Goal: Communication & Community: Participate in discussion

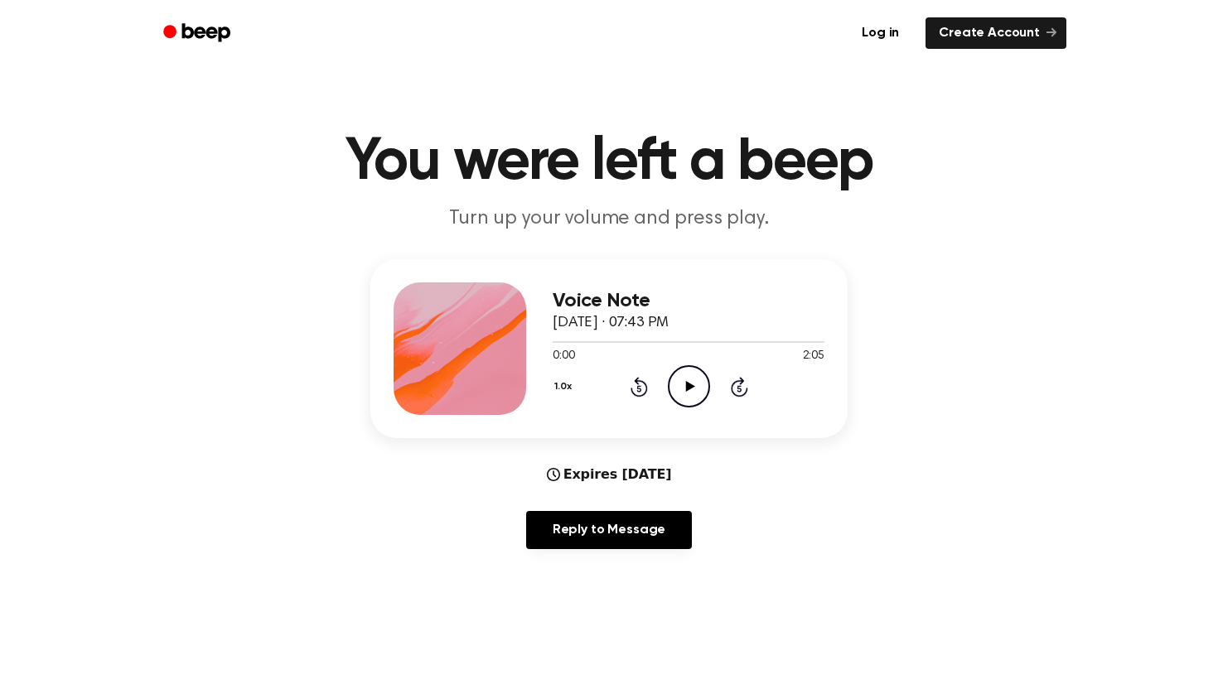
click at [688, 379] on icon "Play Audio" at bounding box center [689, 386] width 42 height 42
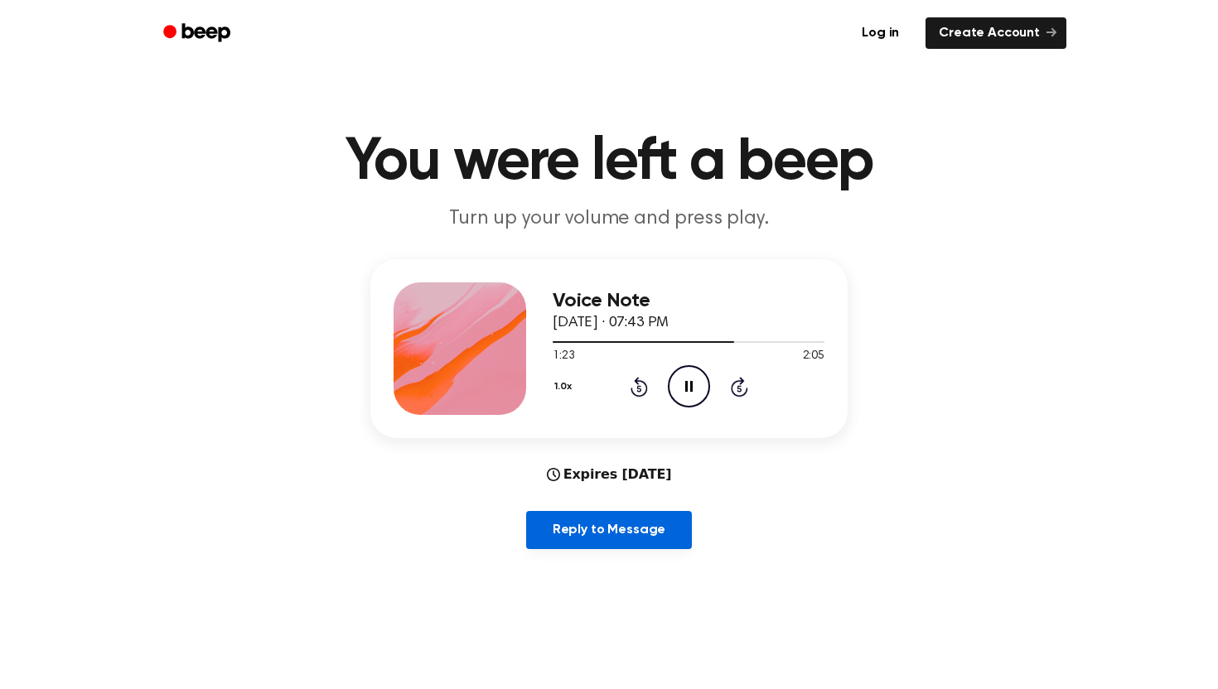
click at [589, 520] on link "Reply to Message" at bounding box center [609, 530] width 166 height 38
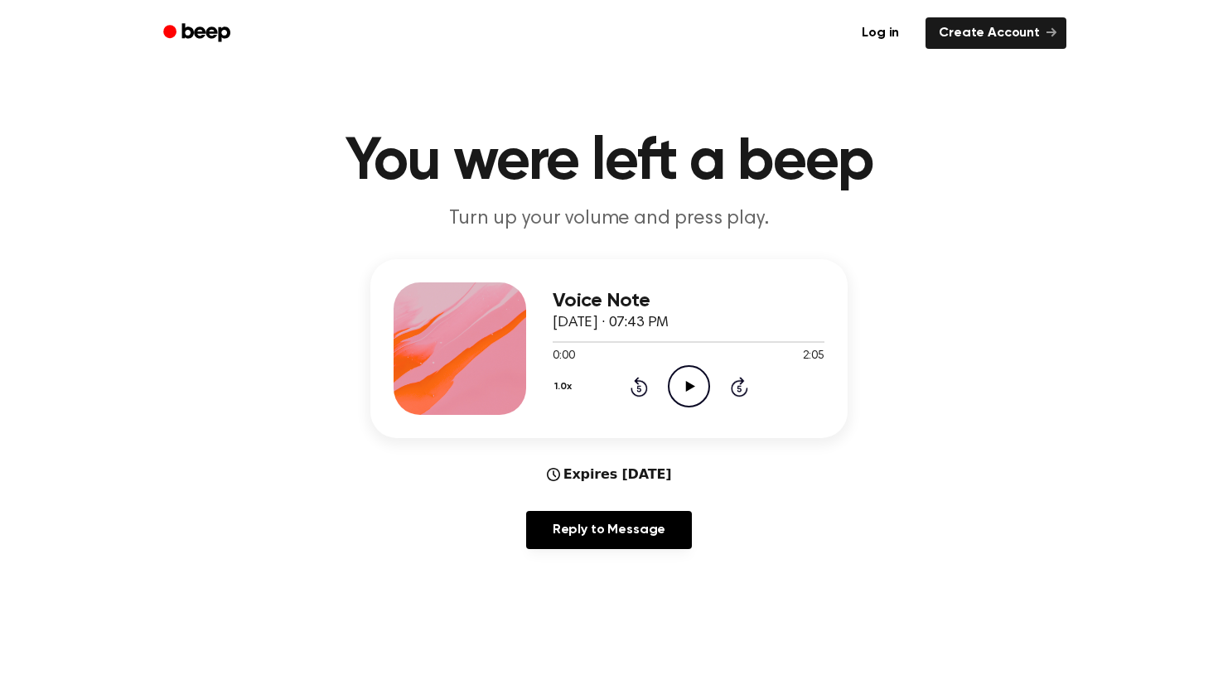
click at [666, 379] on div "1.0x Rewind 5 seconds Play Audio Skip 5 seconds" at bounding box center [689, 386] width 272 height 42
click at [688, 384] on icon at bounding box center [689, 386] width 9 height 11
click at [763, 344] on div at bounding box center [689, 341] width 272 height 13
drag, startPoint x: 761, startPoint y: 345, endPoint x: 745, endPoint y: 341, distance: 16.1
click at [745, 341] on div at bounding box center [662, 342] width 218 height 2
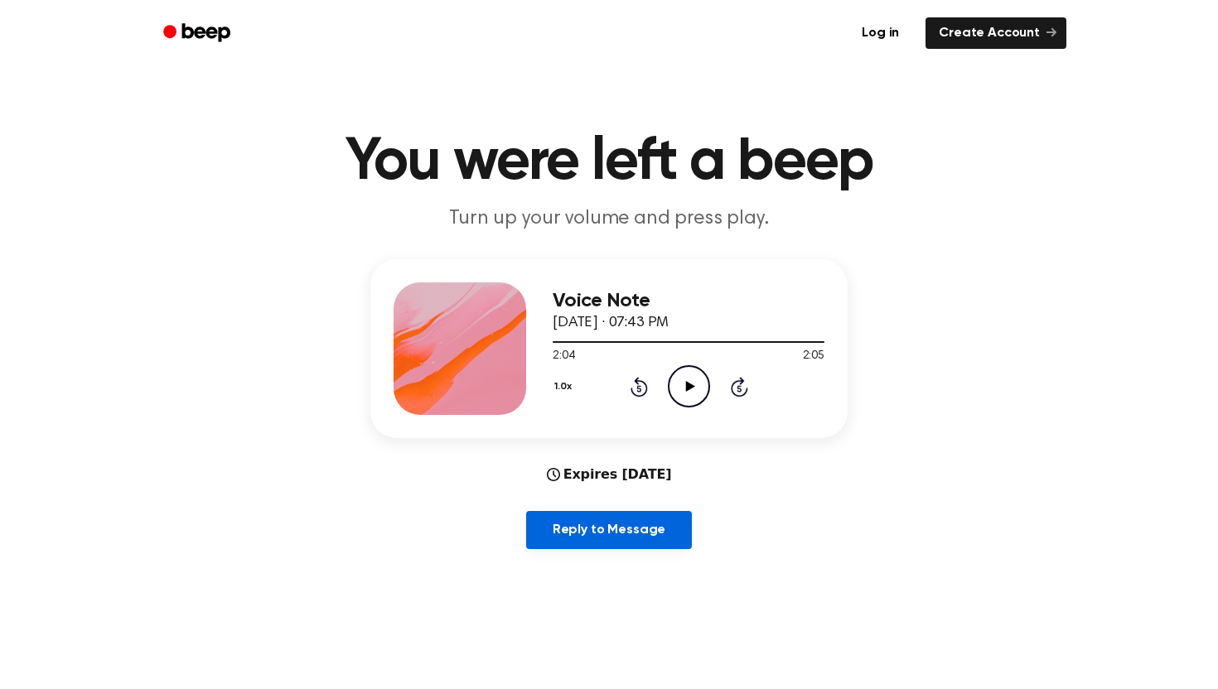
click at [645, 531] on link "Reply to Message" at bounding box center [609, 530] width 166 height 38
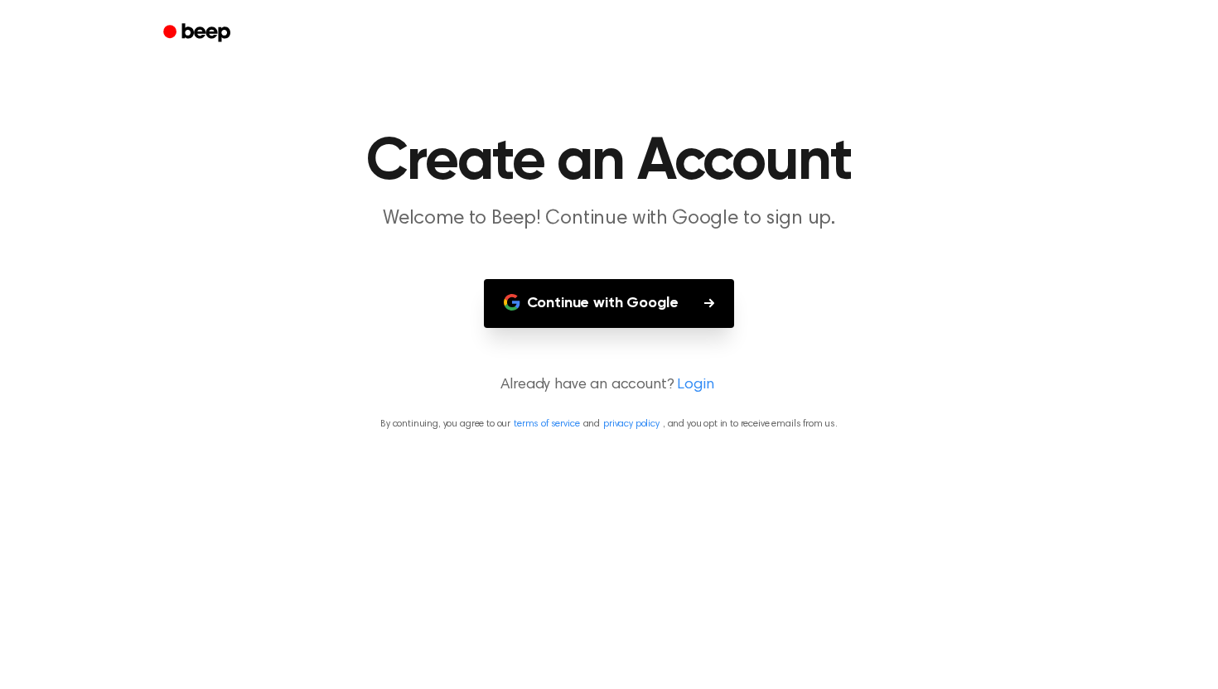
click at [689, 322] on button "Continue with Google" at bounding box center [609, 303] width 251 height 49
